Goal: Communication & Community: Answer question/provide support

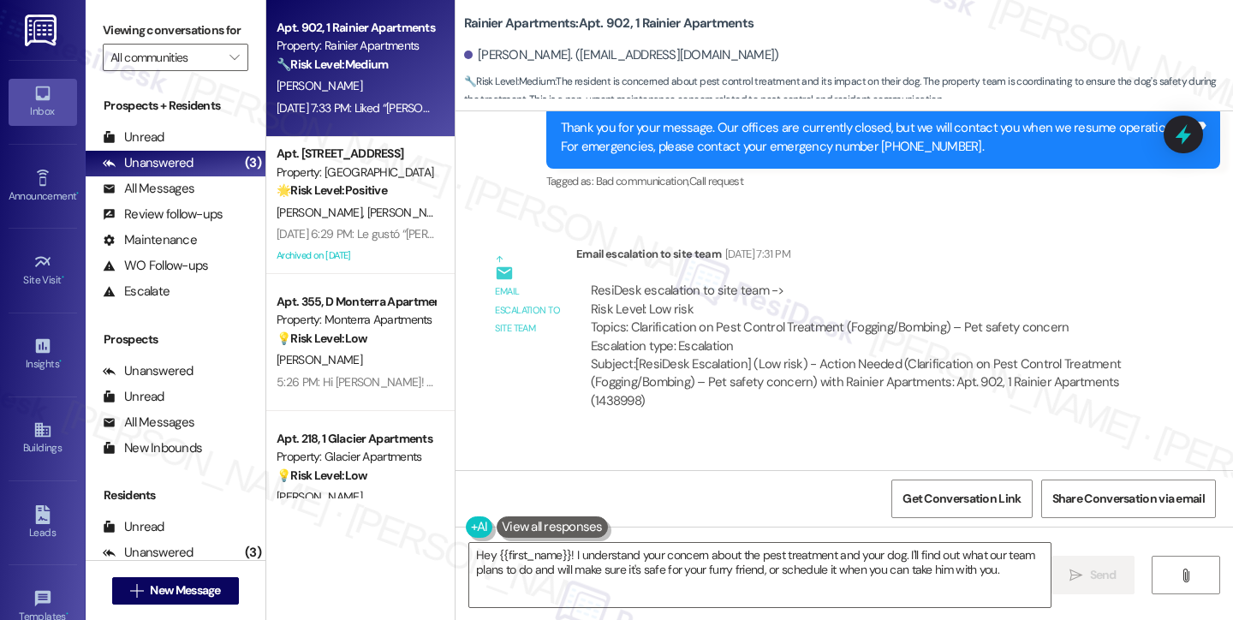
scroll to position [5078, 0]
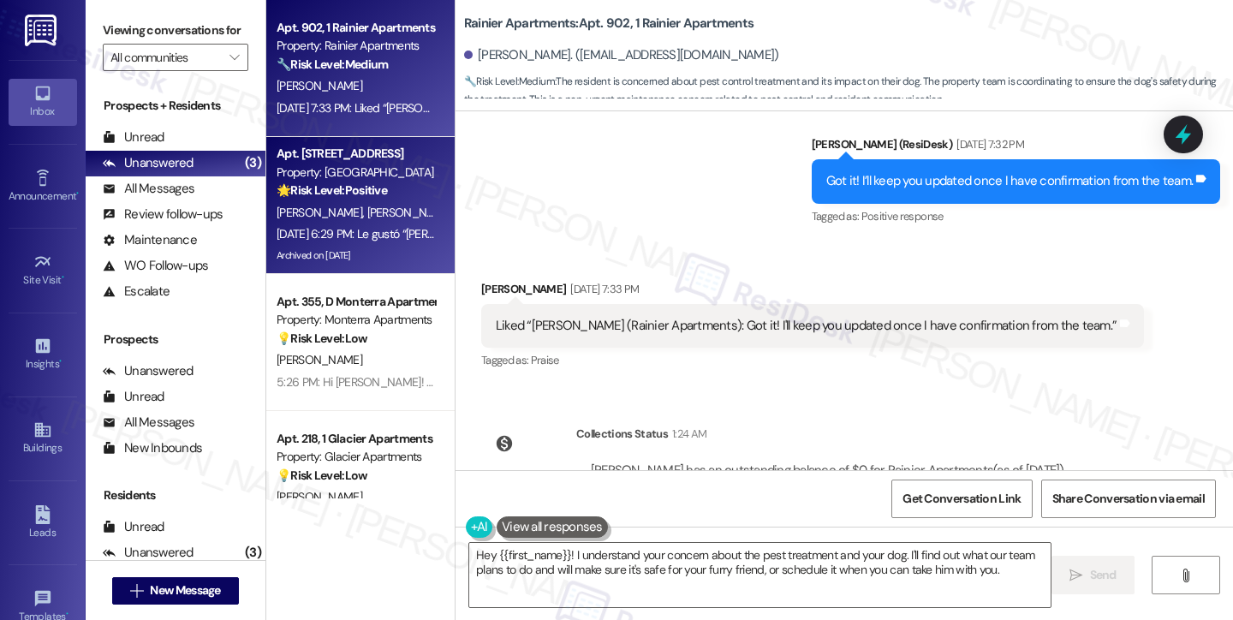
click at [355, 173] on div "Property: [GEOGRAPHIC_DATA]" at bounding box center [356, 173] width 158 height 18
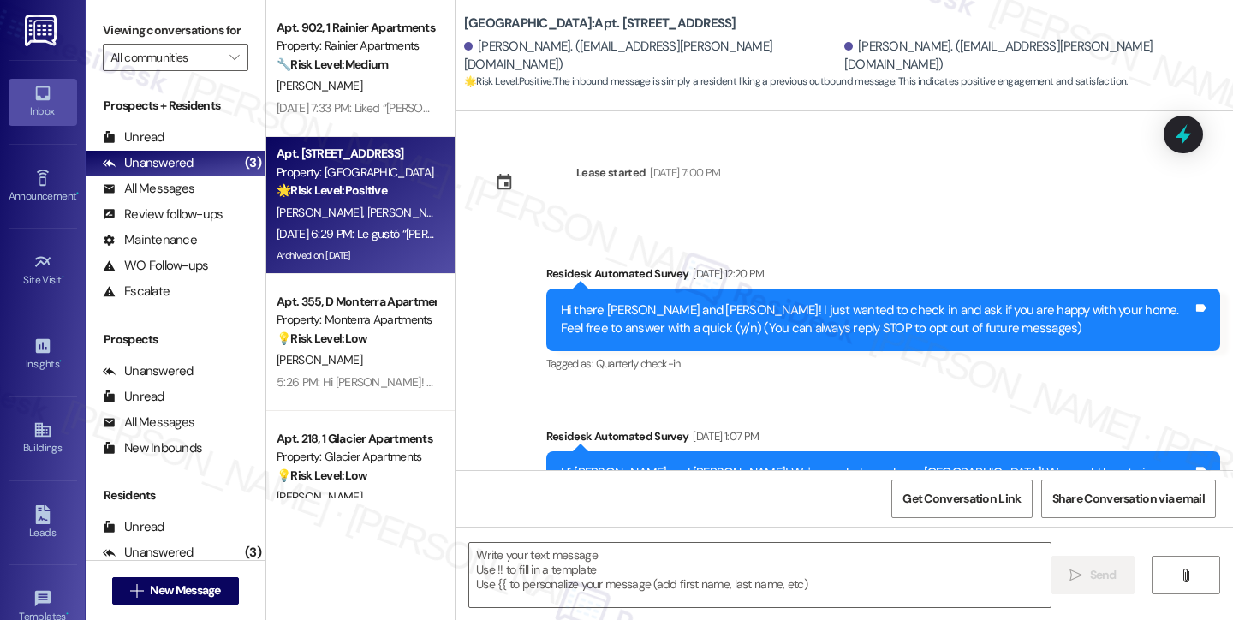
type textarea "Fetching suggested responses. Please feel free to read through the conversation…"
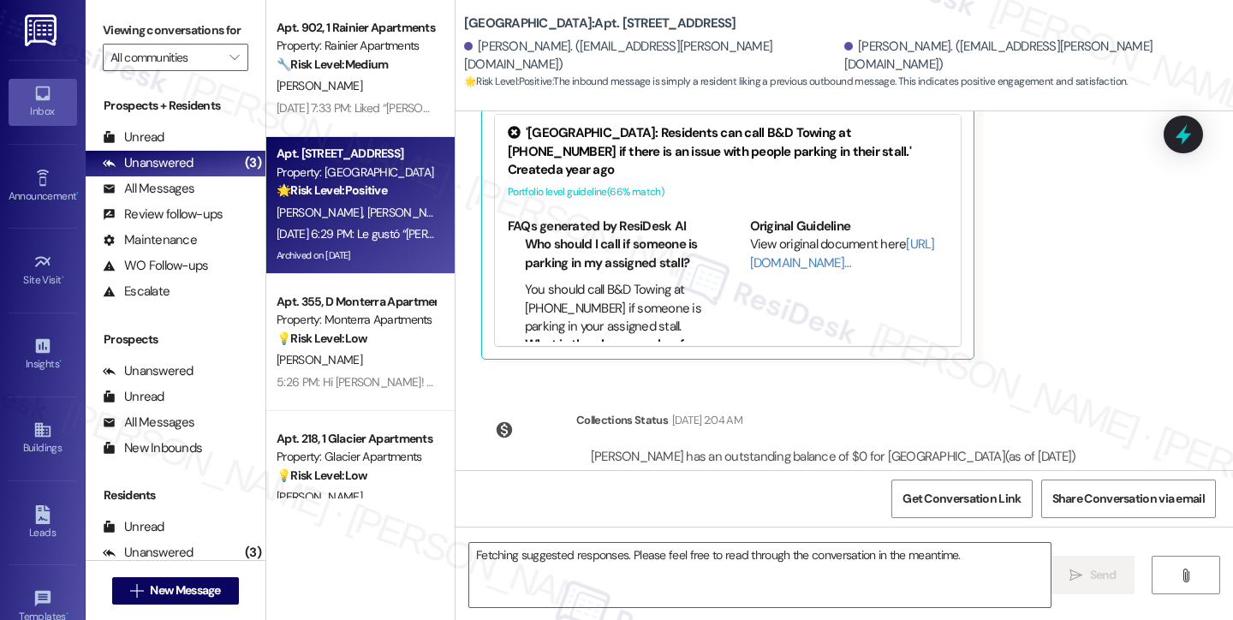
scroll to position [49, 0]
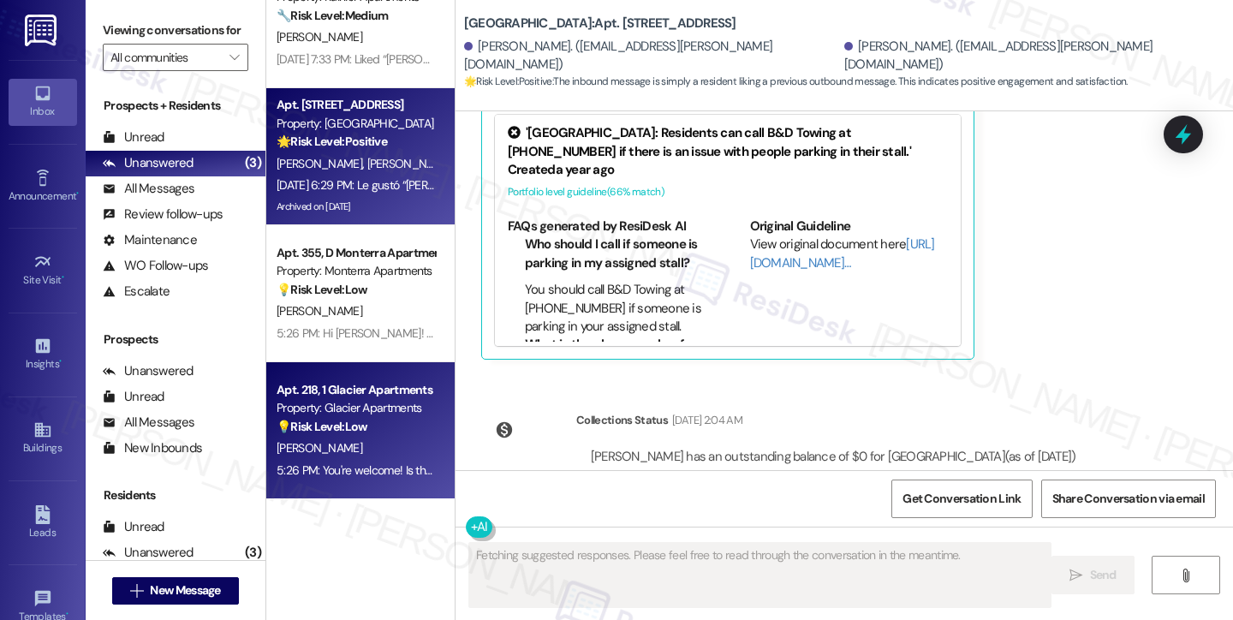
click at [348, 381] on div "Apt. 218, 1 Glacier Apartments" at bounding box center [356, 390] width 158 height 18
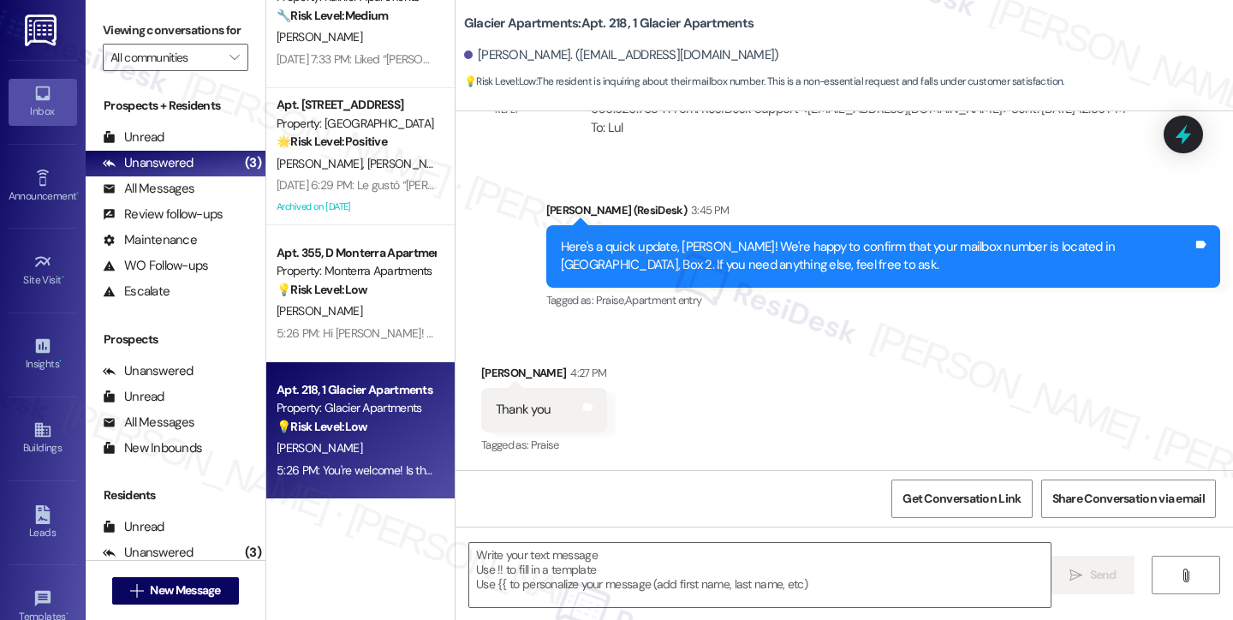
type textarea "Fetching suggested responses. Please feel free to read through the conversation…"
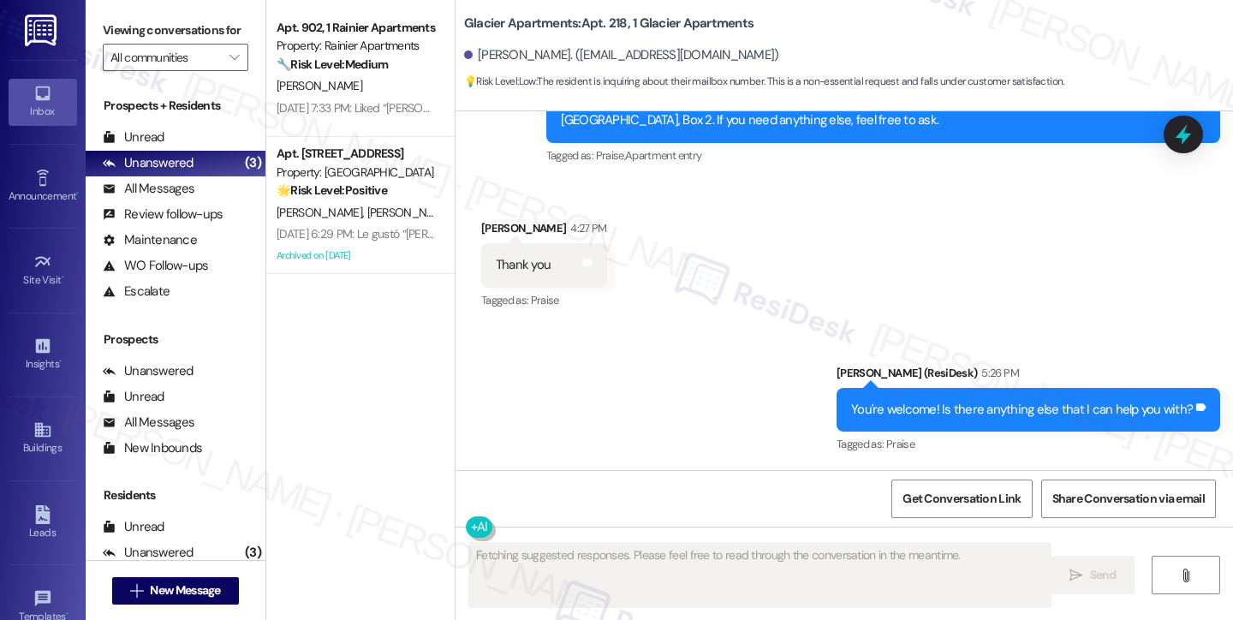
scroll to position [0, 0]
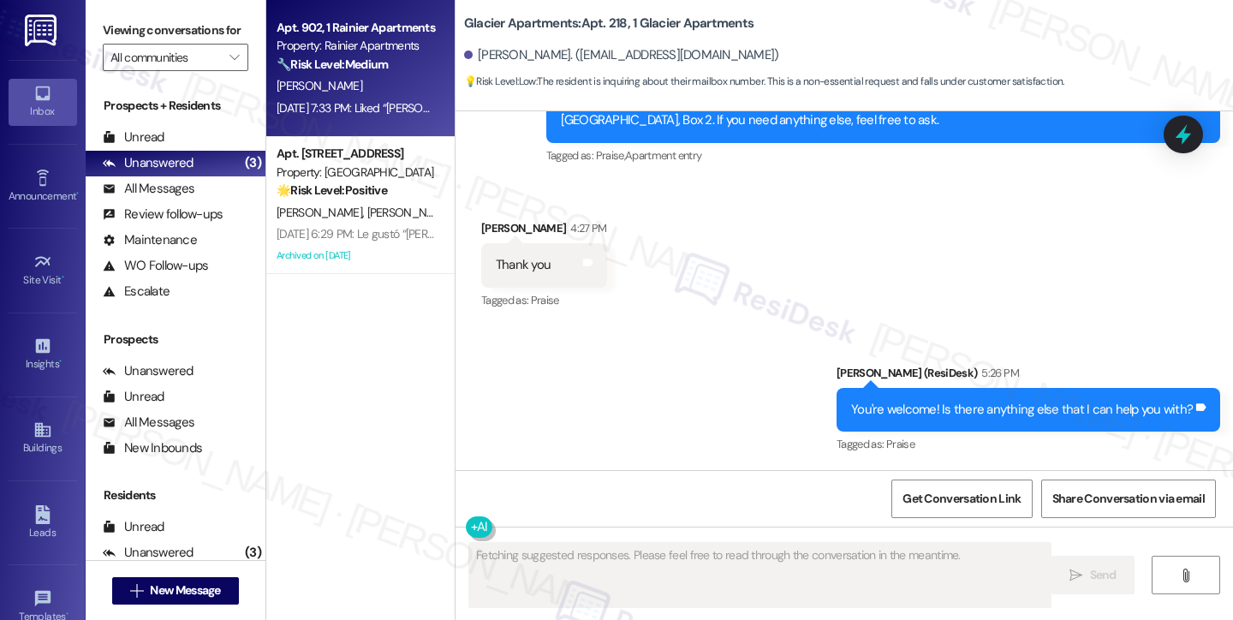
click at [368, 129] on div "Apt. 902, 1 Rainier Apartments Property: Rainier Apartments 🔧 Risk Level: Mediu…" at bounding box center [360, 68] width 188 height 137
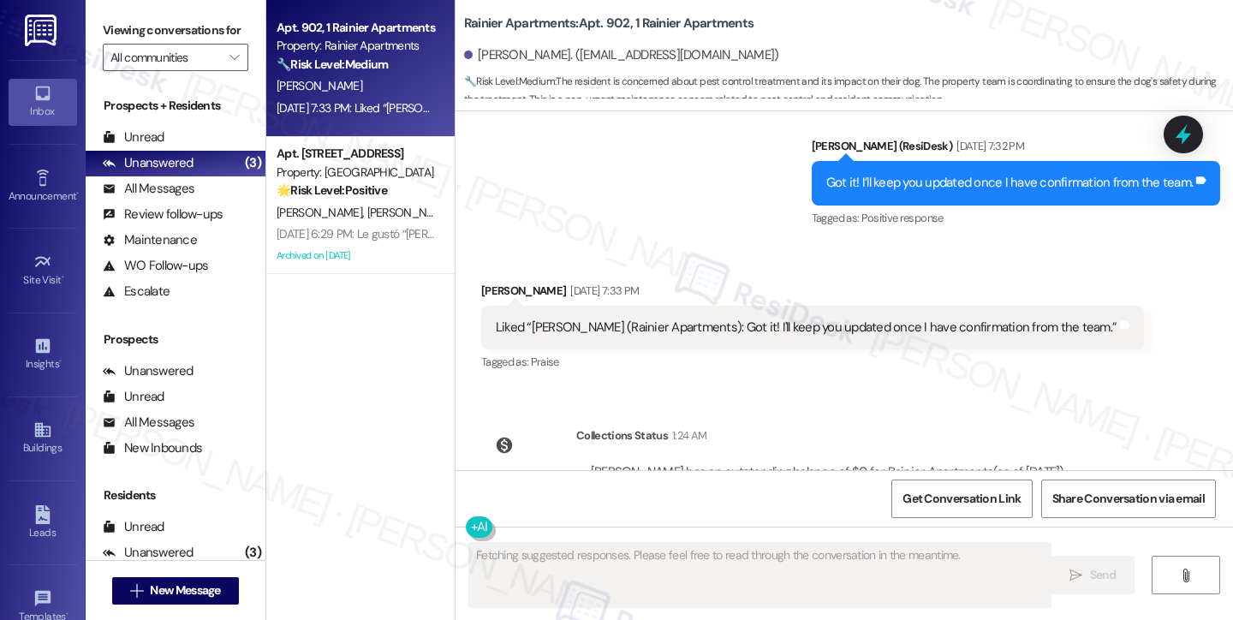
scroll to position [5078, 0]
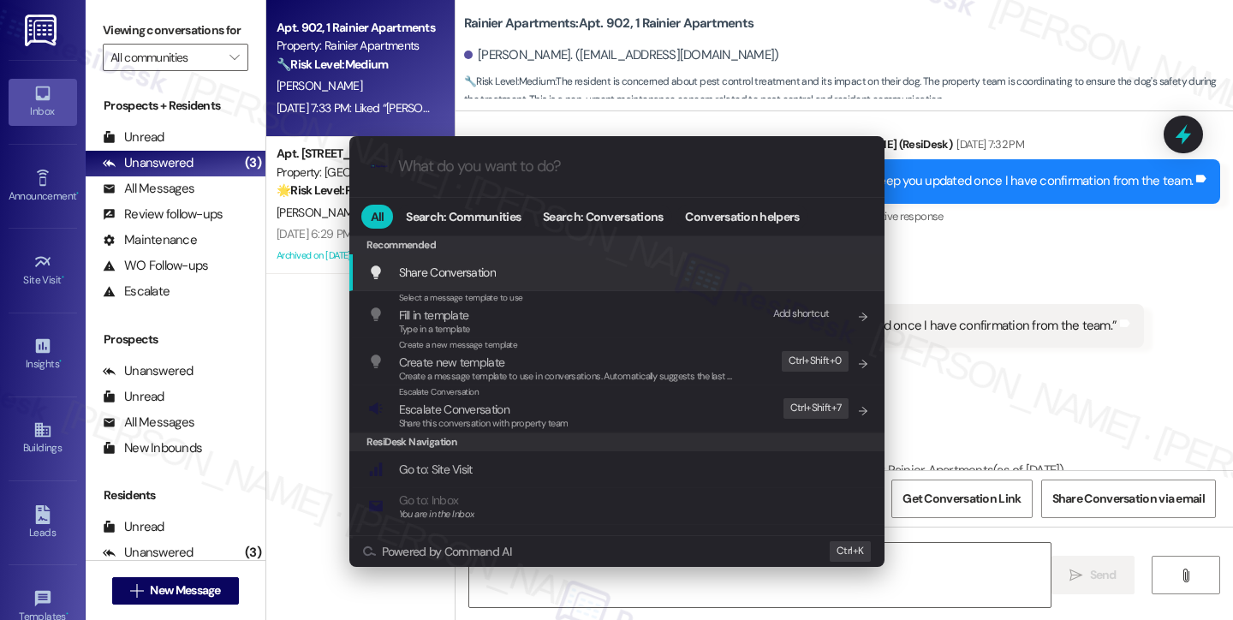
type textarea "Hi {{first_name}}, I understand"
type input "a"
type textarea "Hi {{first_name}}, I understand your"
type input "ar"
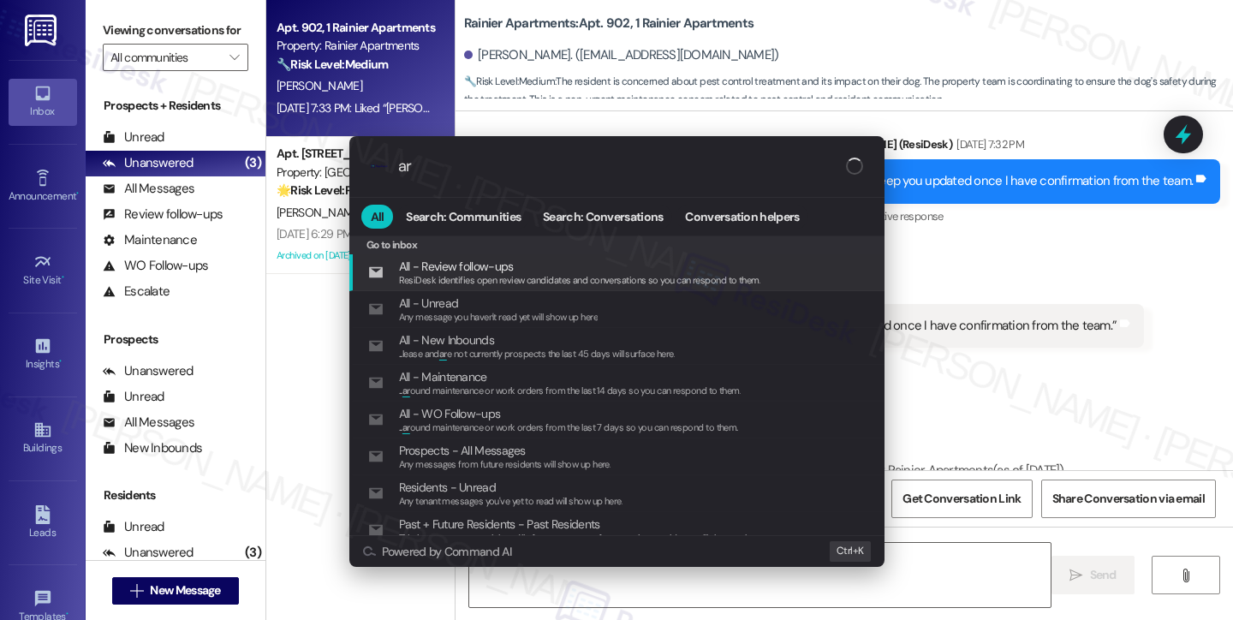
type textarea "Hi {{first_name}}, I understand your concern"
type input "arc"
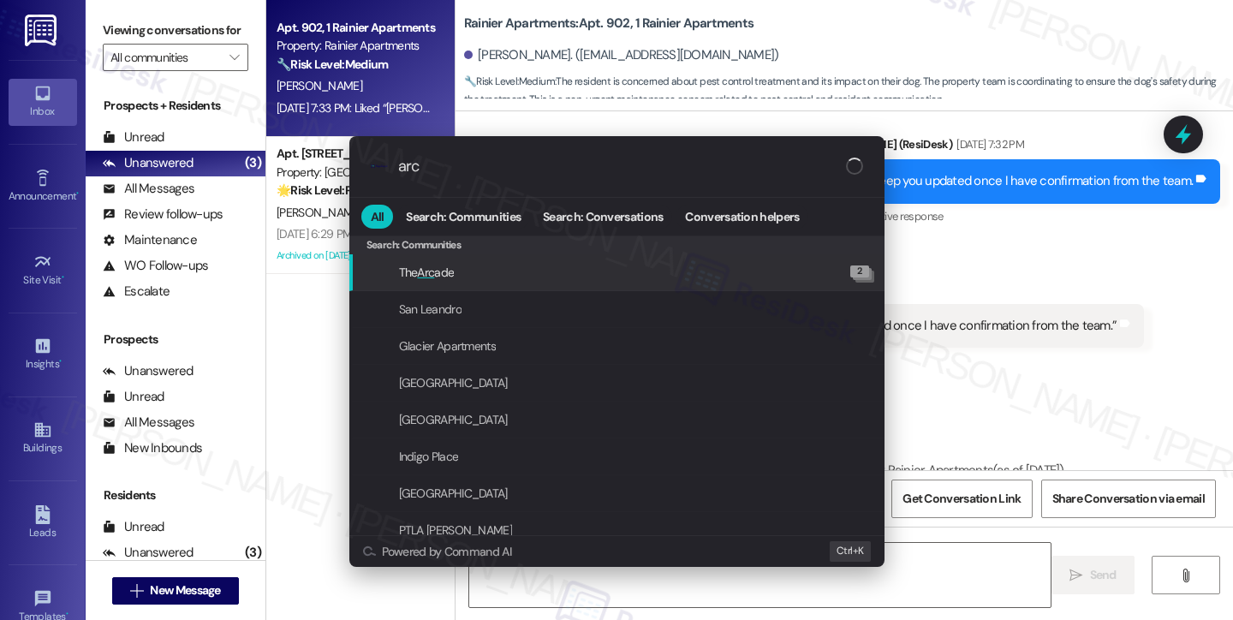
type textarea "Hi {{first_name}}, I understand your concern about the pest treatment"
type input "arch"
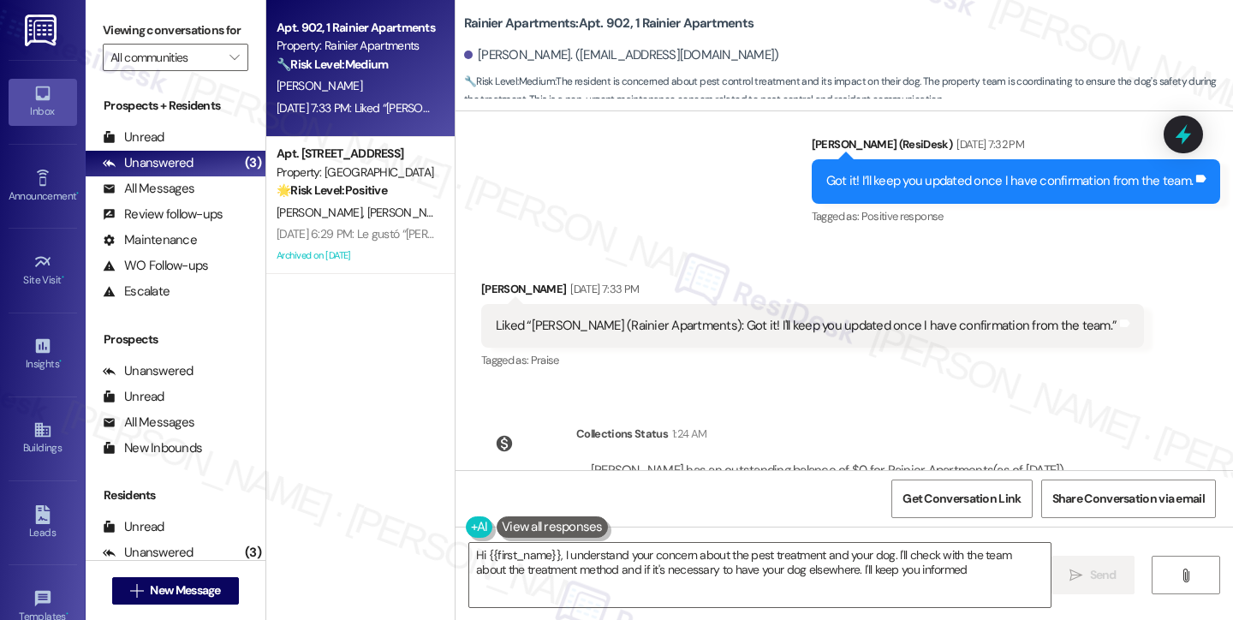
type textarea "Hi {{first_name}}, I understand your concern about the pest treatment and your …"
